Goal: Task Accomplishment & Management: Manage account settings

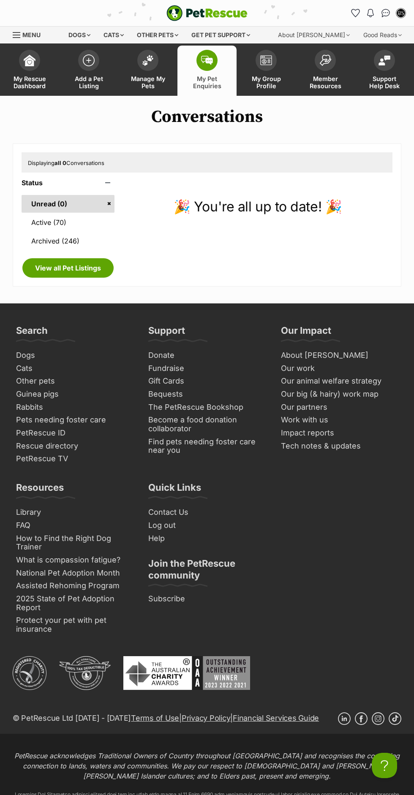
click at [162, 88] on span "Manage My Pets" at bounding box center [148, 82] width 38 height 14
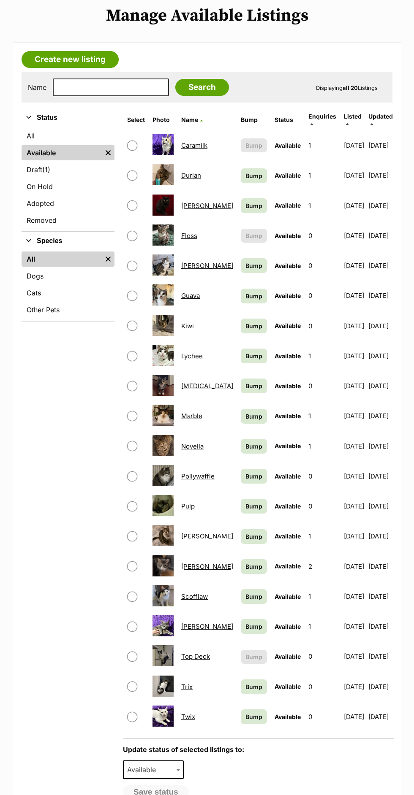
scroll to position [103, 0]
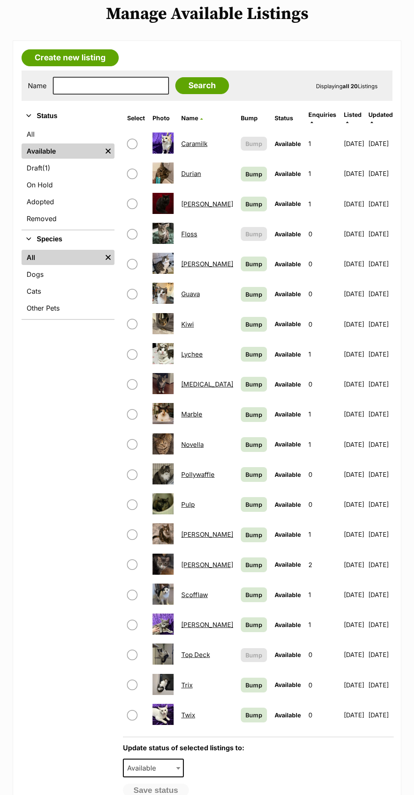
click at [201, 140] on link "Caramilk" at bounding box center [194, 144] width 26 height 8
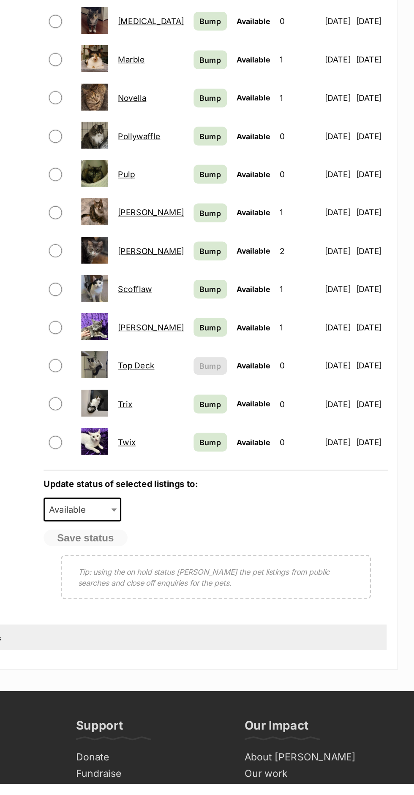
scroll to position [292, 0]
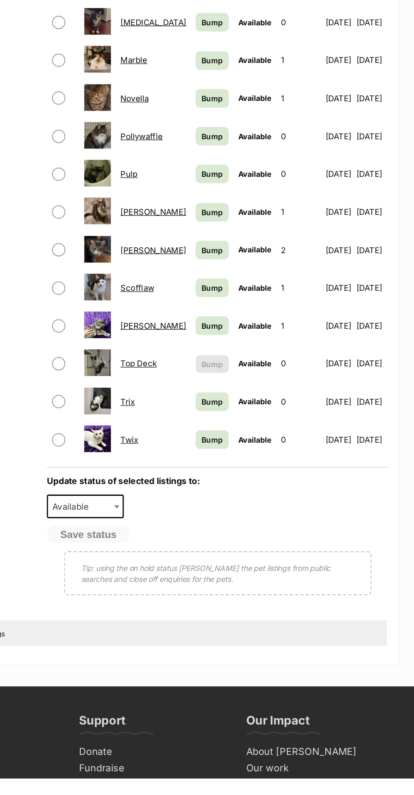
click at [192, 522] on link "Twix" at bounding box center [188, 526] width 14 height 8
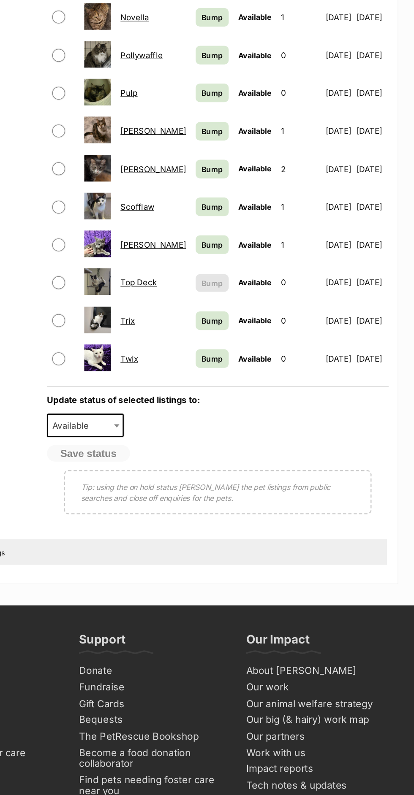
click at [198, 354] on link "[PERSON_NAME]" at bounding box center [207, 358] width 52 height 8
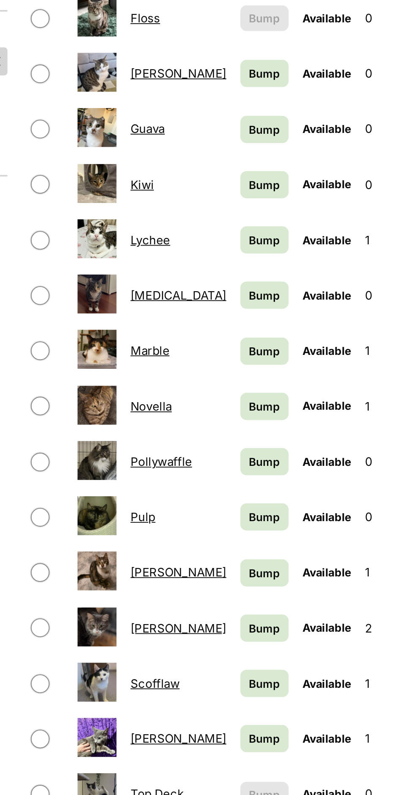
scroll to position [235, 0]
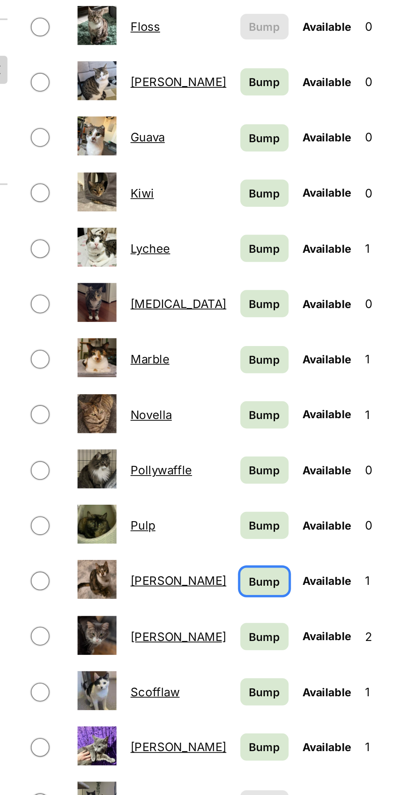
click at [245, 400] on link "Bump" at bounding box center [254, 403] width 26 height 15
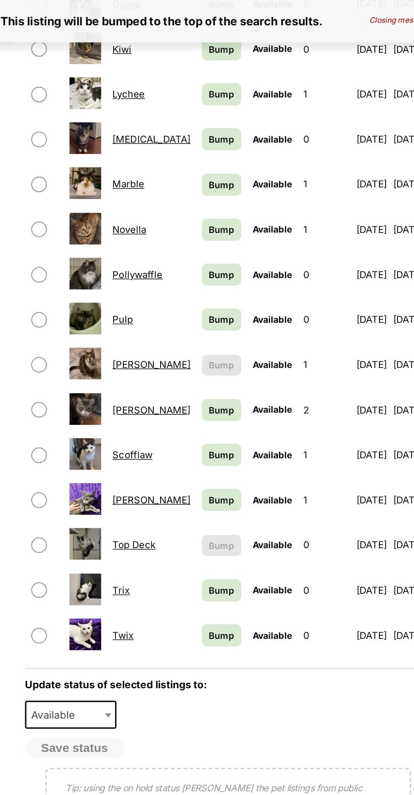
scroll to position [393, 0]
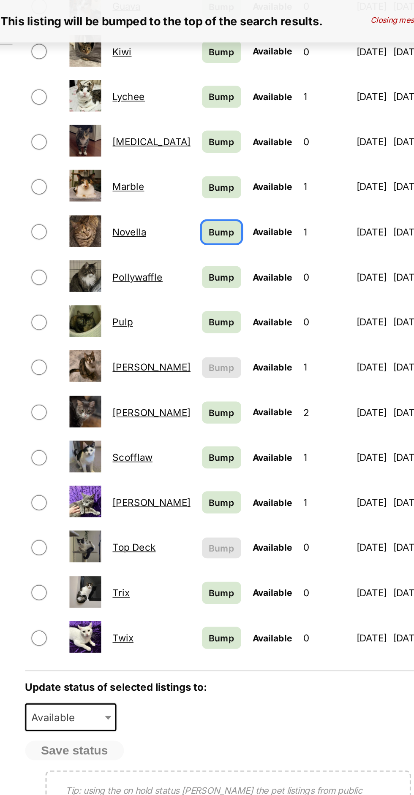
click at [245, 151] on span "Bump" at bounding box center [253, 154] width 17 height 9
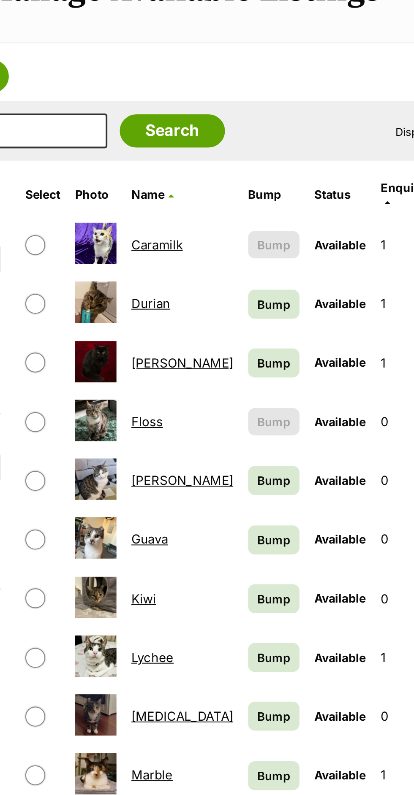
scroll to position [2, 0]
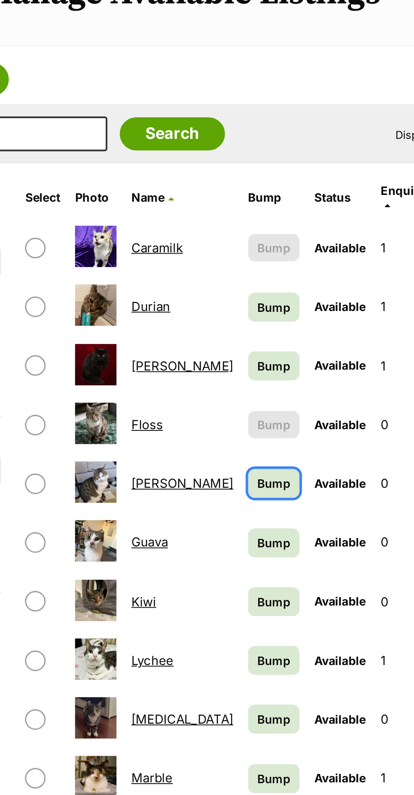
click at [245, 362] on span "Bump" at bounding box center [253, 364] width 17 height 9
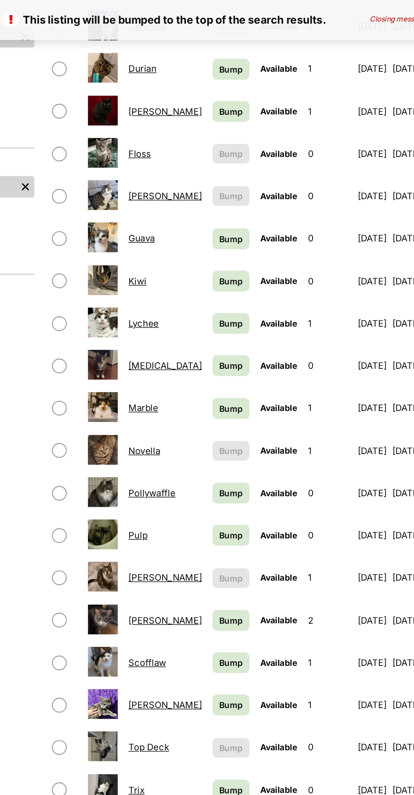
scroll to position [227, 0]
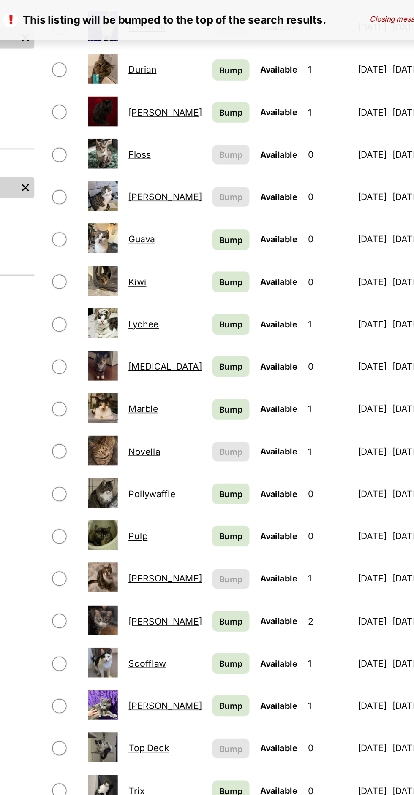
click at [188, 135] on link "[PERSON_NAME]" at bounding box center [207, 139] width 52 height 8
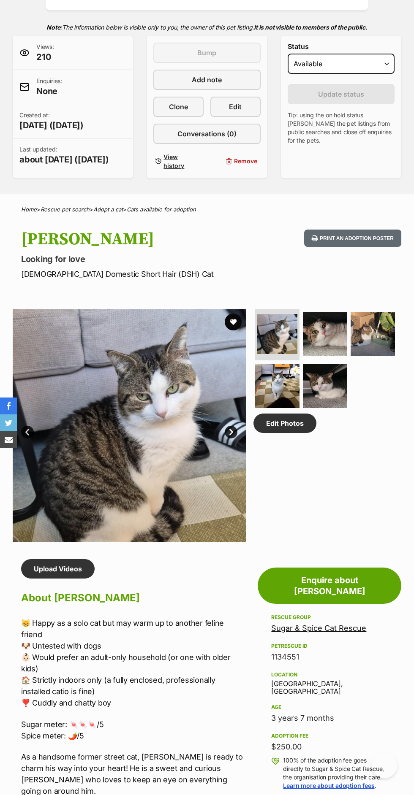
click at [337, 356] on img at bounding box center [325, 334] width 44 height 44
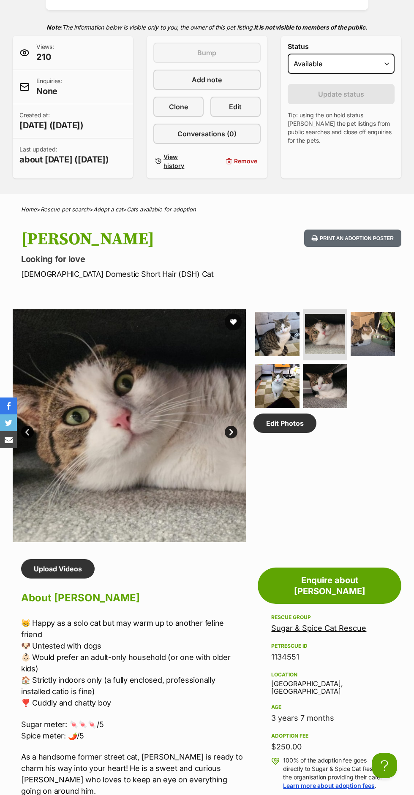
click at [376, 356] on img at bounding box center [372, 334] width 44 height 44
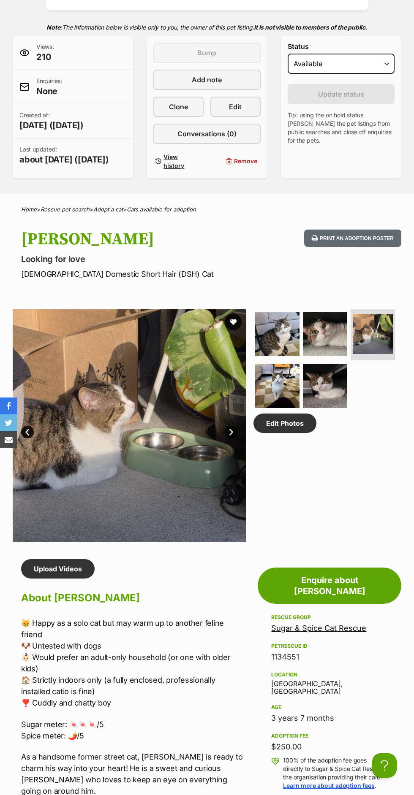
click at [298, 408] on img at bounding box center [277, 386] width 44 height 44
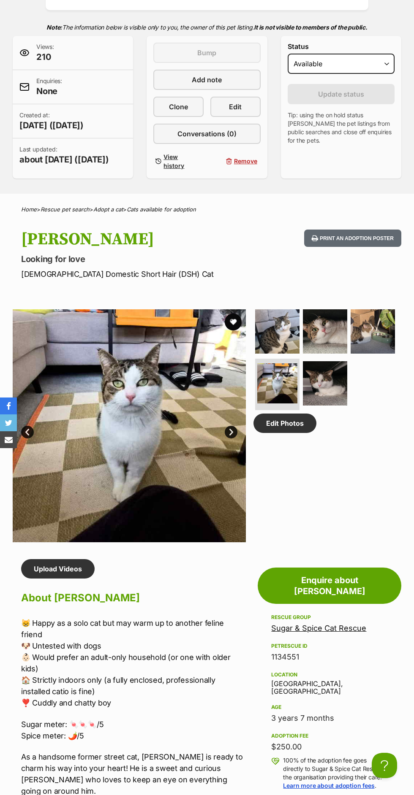
click at [339, 406] on img at bounding box center [325, 383] width 44 height 44
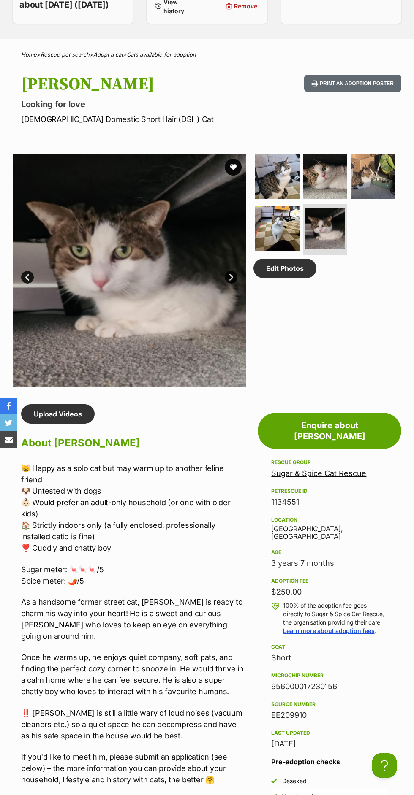
scroll to position [330, 0]
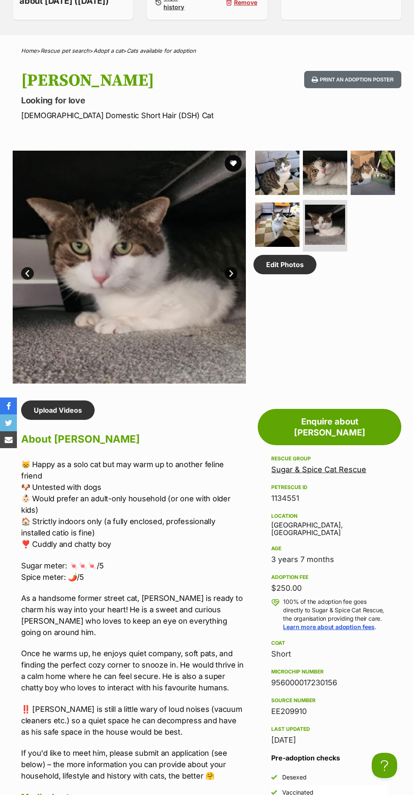
click at [319, 177] on img at bounding box center [325, 173] width 44 height 44
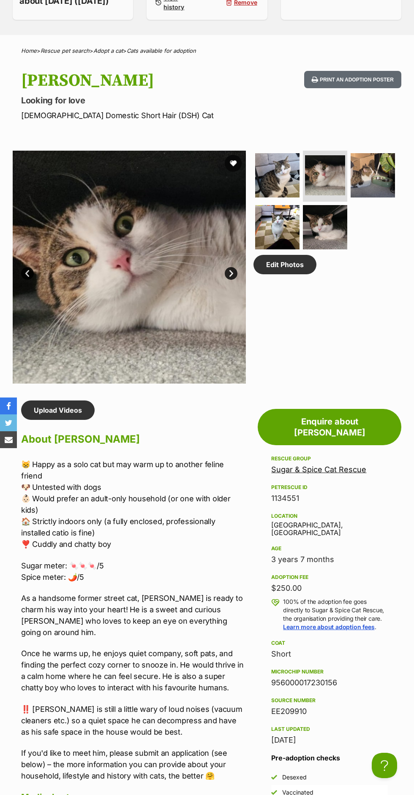
click at [359, 184] on img at bounding box center [372, 175] width 44 height 44
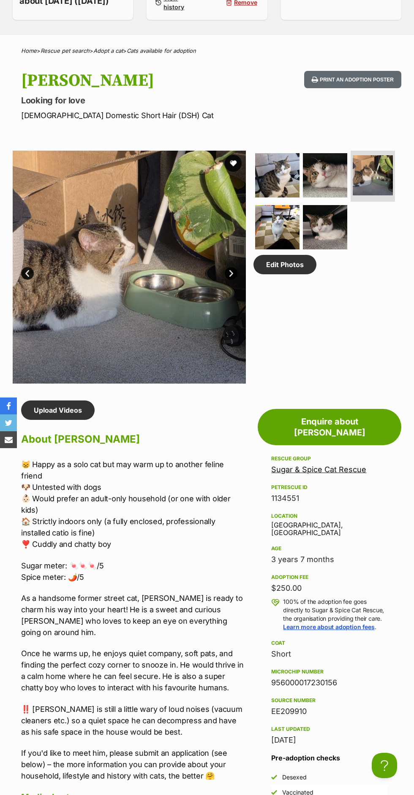
click at [281, 248] on img at bounding box center [277, 227] width 44 height 44
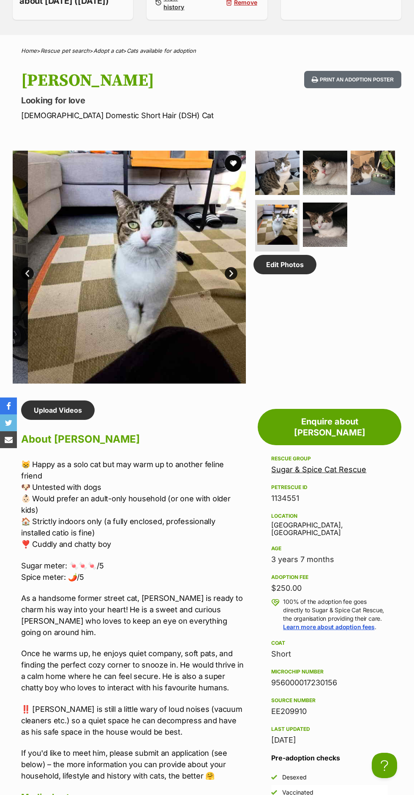
click at [327, 235] on img at bounding box center [325, 225] width 44 height 44
